Goal: Understand process/instructions: Learn about a topic

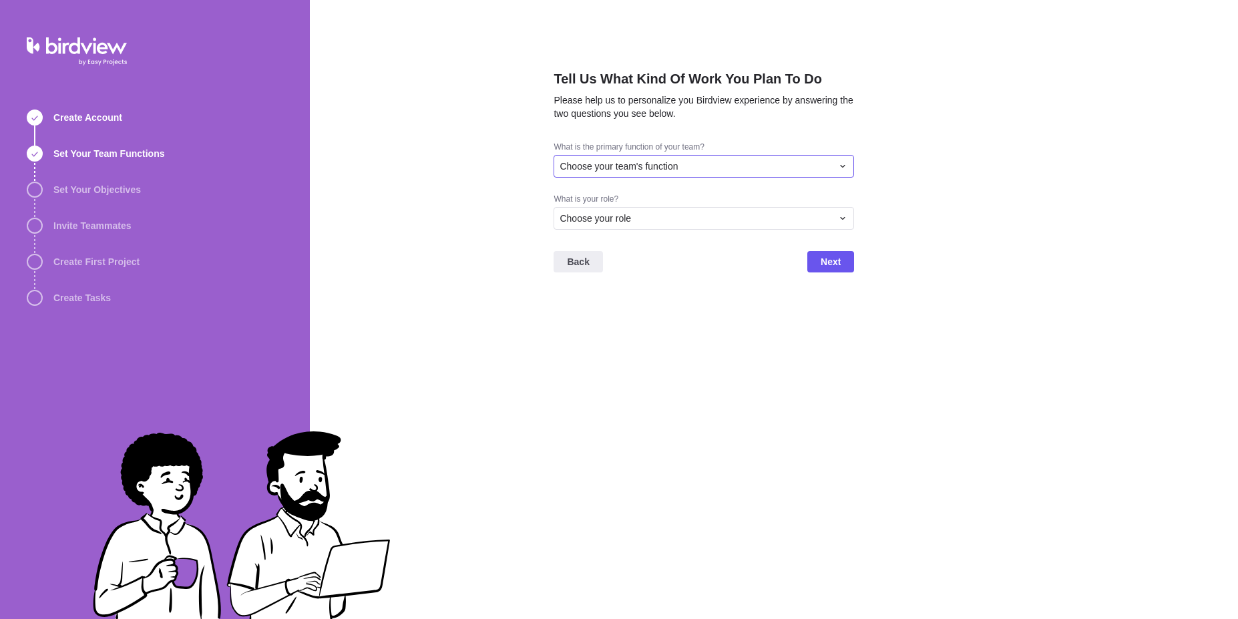
click at [631, 175] on div "Choose your team's function" at bounding box center [704, 166] width 301 height 23
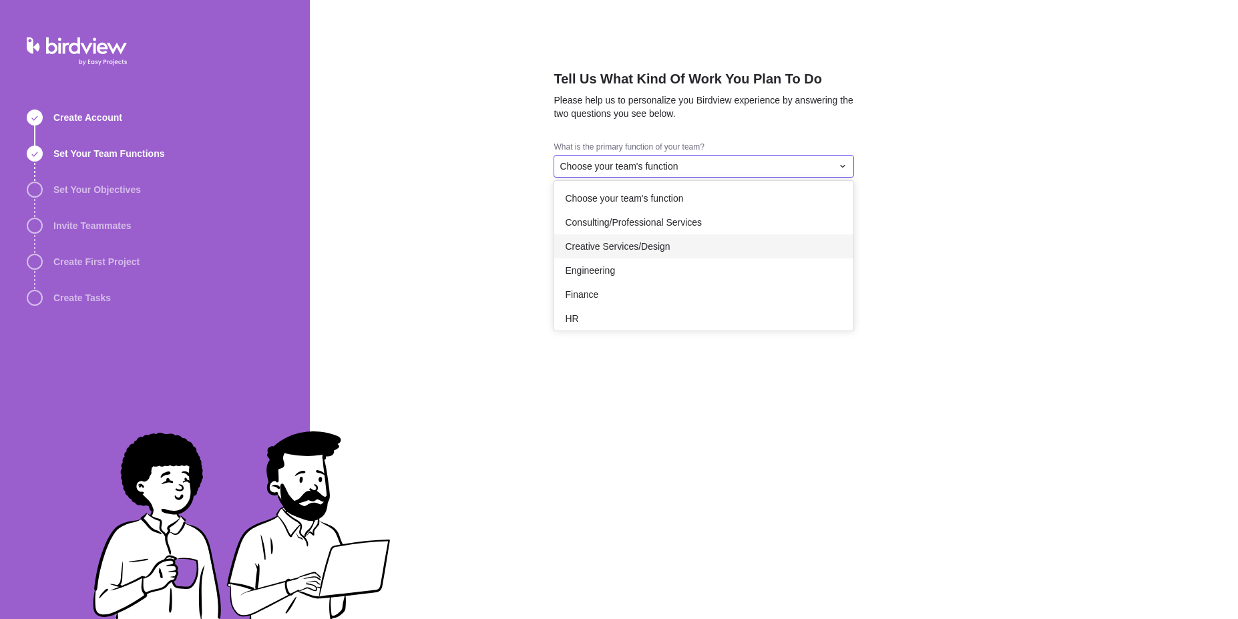
click at [624, 247] on span "Creative Services/Design" at bounding box center [617, 246] width 105 height 13
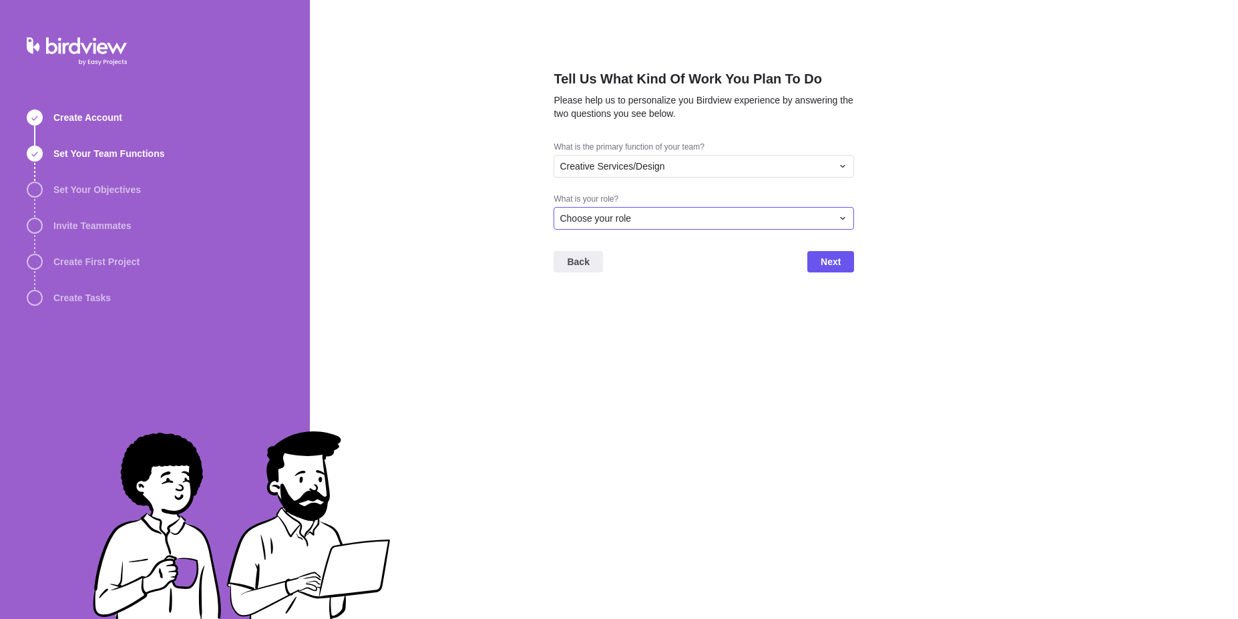
click at [624, 229] on div "Choose your role" at bounding box center [704, 218] width 301 height 23
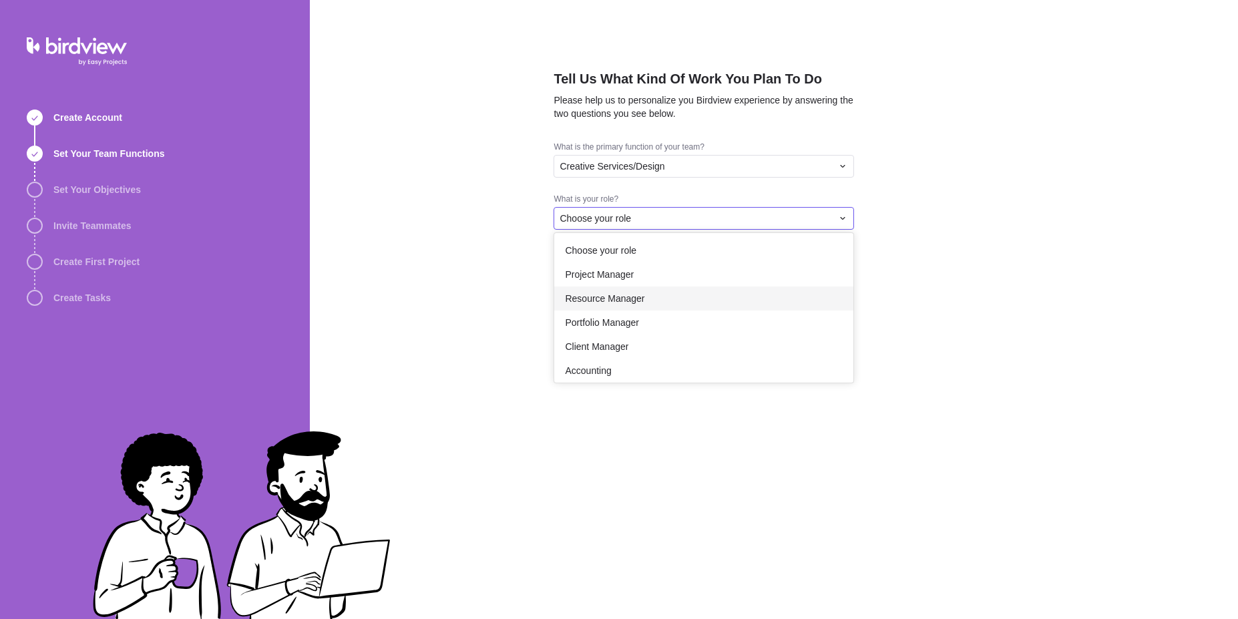
click at [635, 293] on span "Resource Manager" at bounding box center [604, 298] width 79 height 13
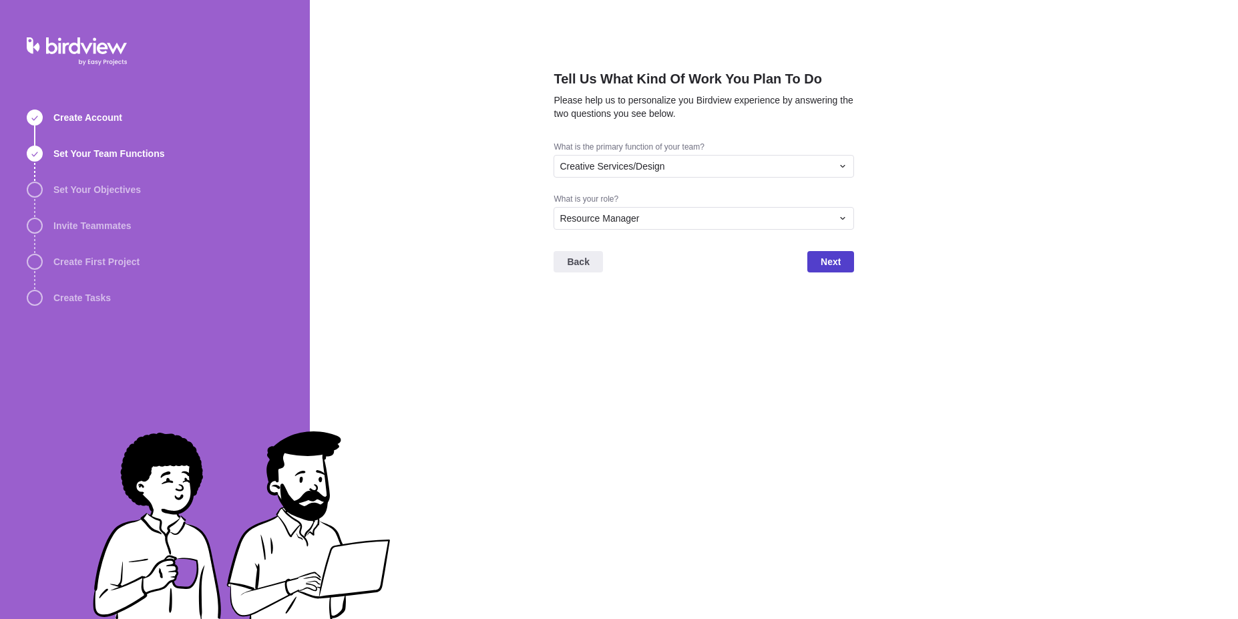
click at [823, 268] on span "Next" at bounding box center [831, 262] width 20 height 16
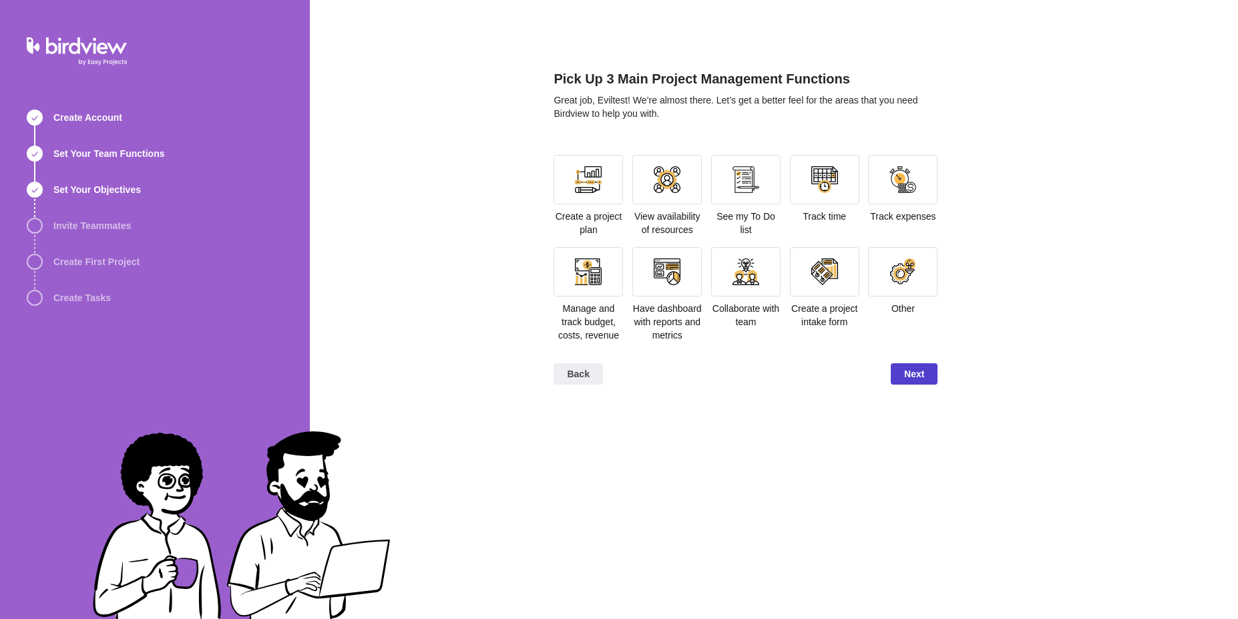
click at [907, 367] on span "Next" at bounding box center [914, 374] width 20 height 16
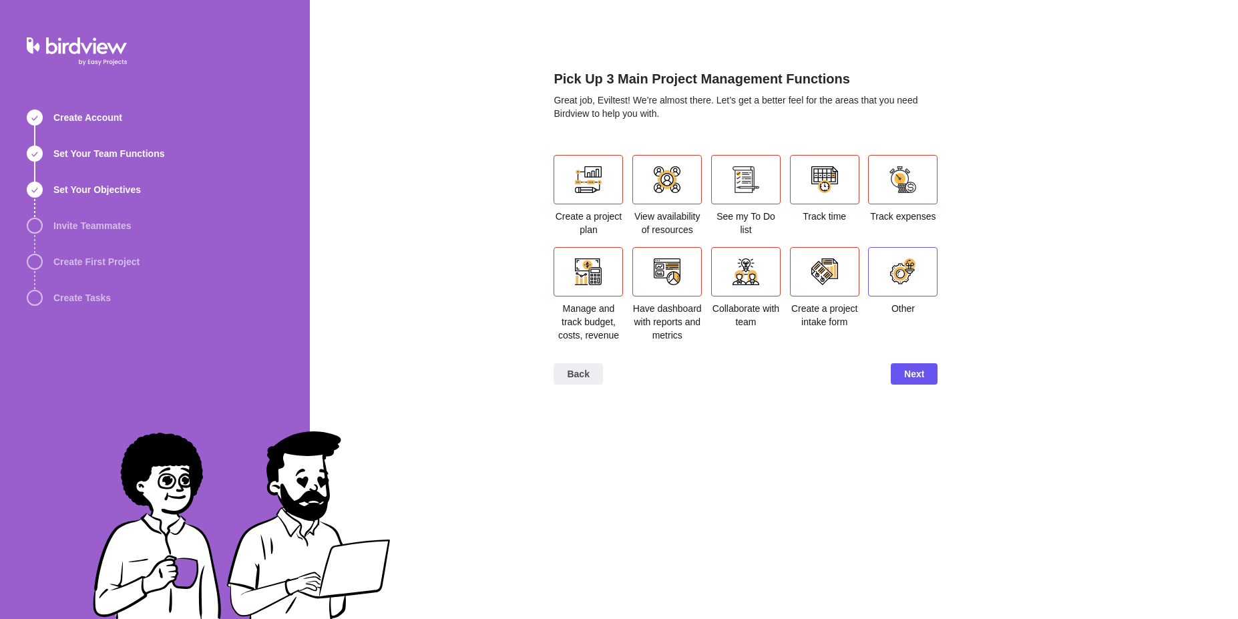
drag, startPoint x: 893, startPoint y: 246, endPoint x: 922, endPoint y: 280, distance: 44.5
click at [893, 246] on div "Track expenses" at bounding box center [902, 201] width 69 height 92
click at [924, 277] on div at bounding box center [902, 271] width 69 height 49
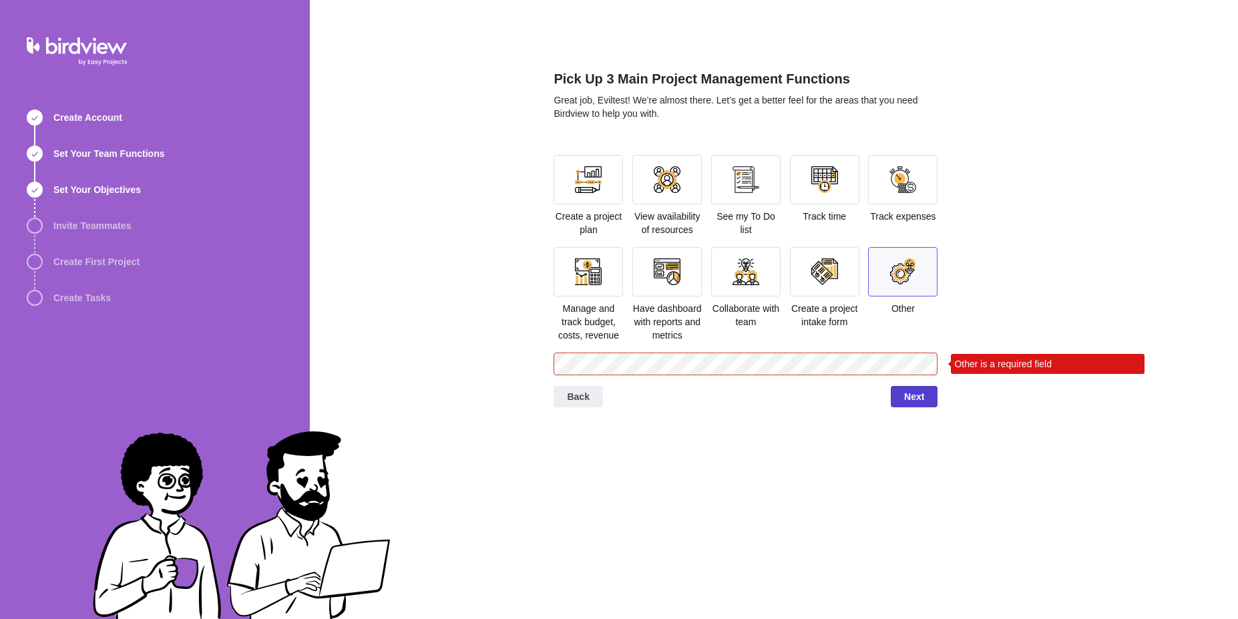
click at [905, 403] on span "Next" at bounding box center [914, 397] width 20 height 16
click at [827, 278] on div at bounding box center [824, 271] width 27 height 27
click at [896, 278] on div at bounding box center [903, 271] width 27 height 27
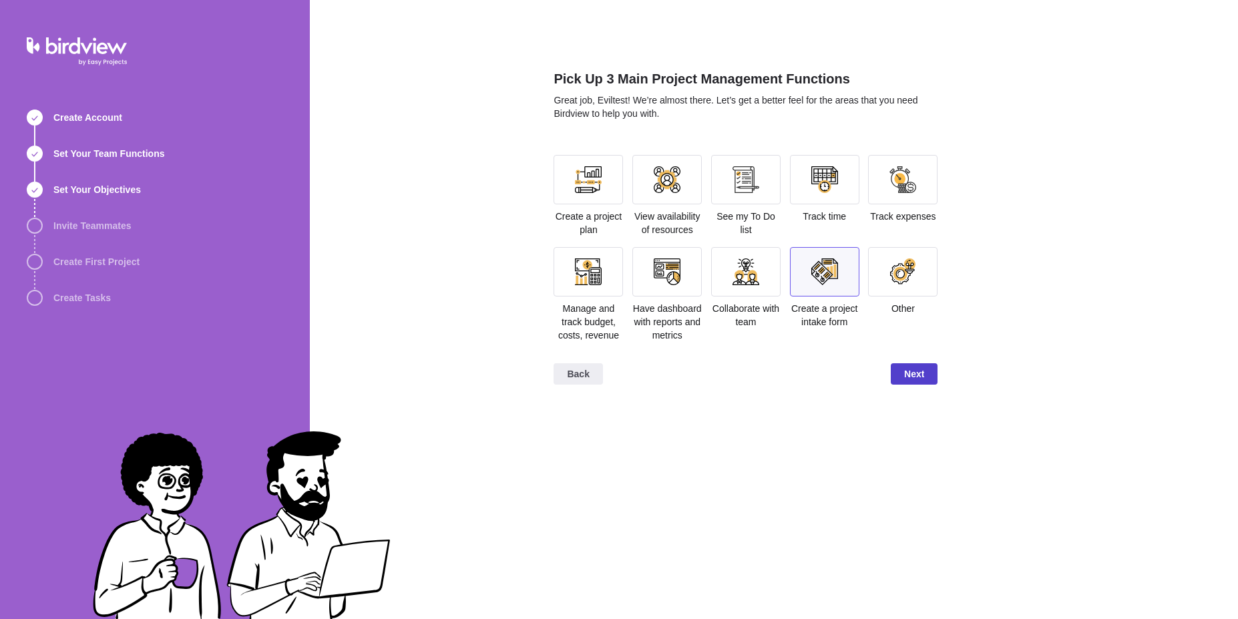
click at [912, 365] on span "Next" at bounding box center [914, 373] width 47 height 21
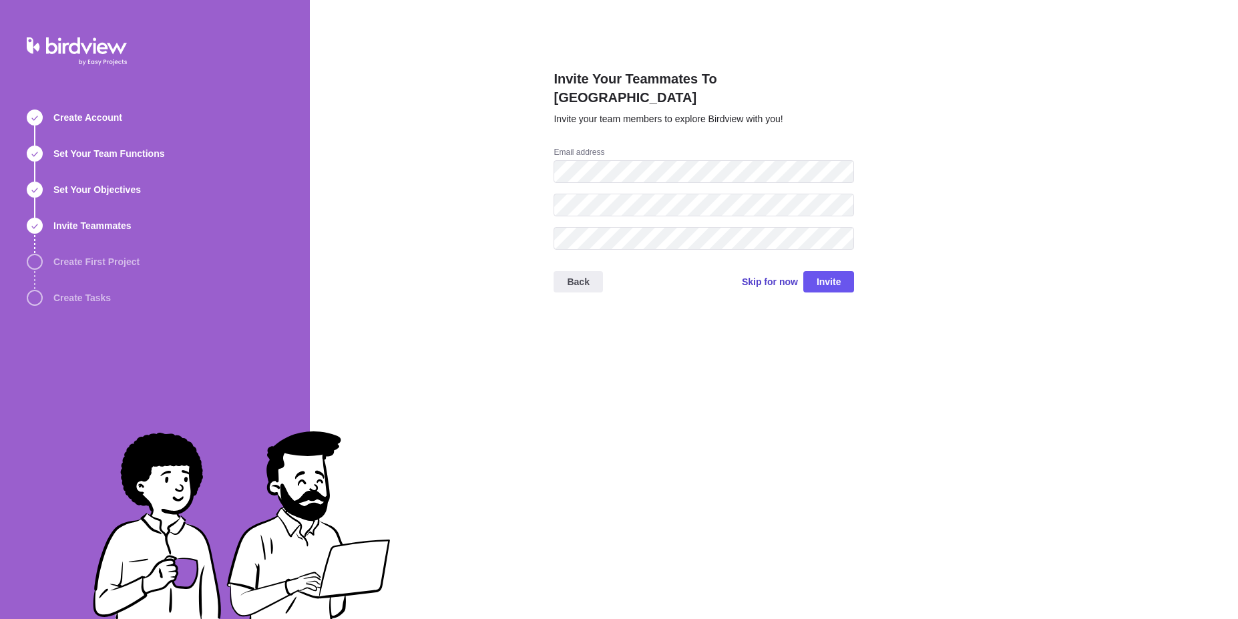
click at [773, 275] on span "Skip for now" at bounding box center [770, 281] width 56 height 13
